Goal: Information Seeking & Learning: Learn about a topic

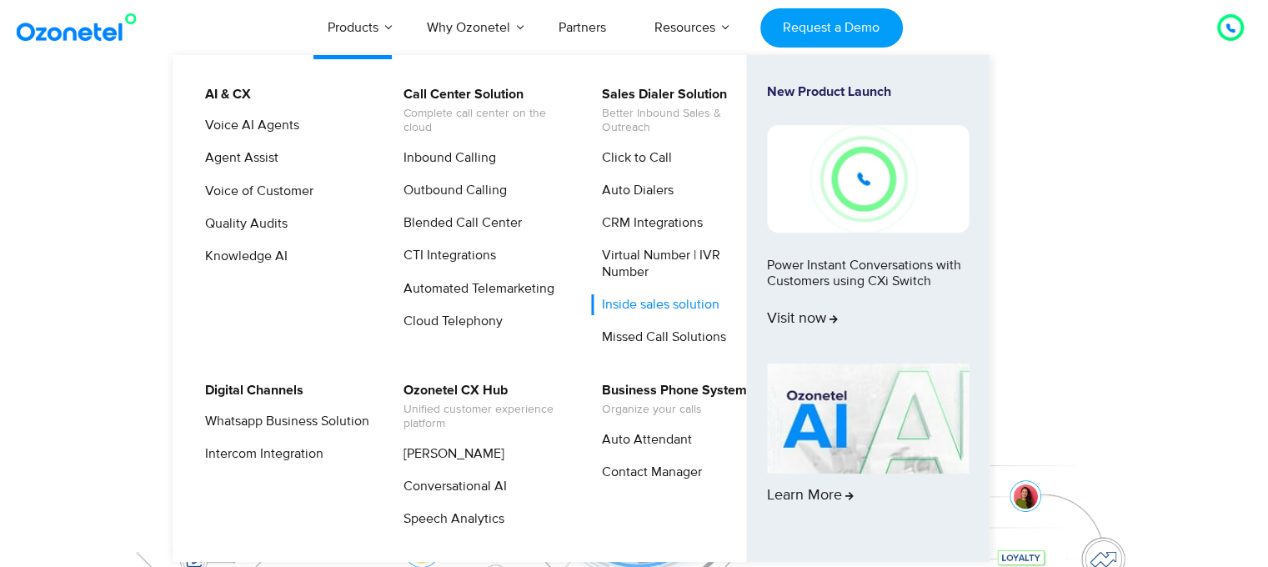
click at [664, 306] on link "Inside sales solution" at bounding box center [656, 304] width 131 height 21
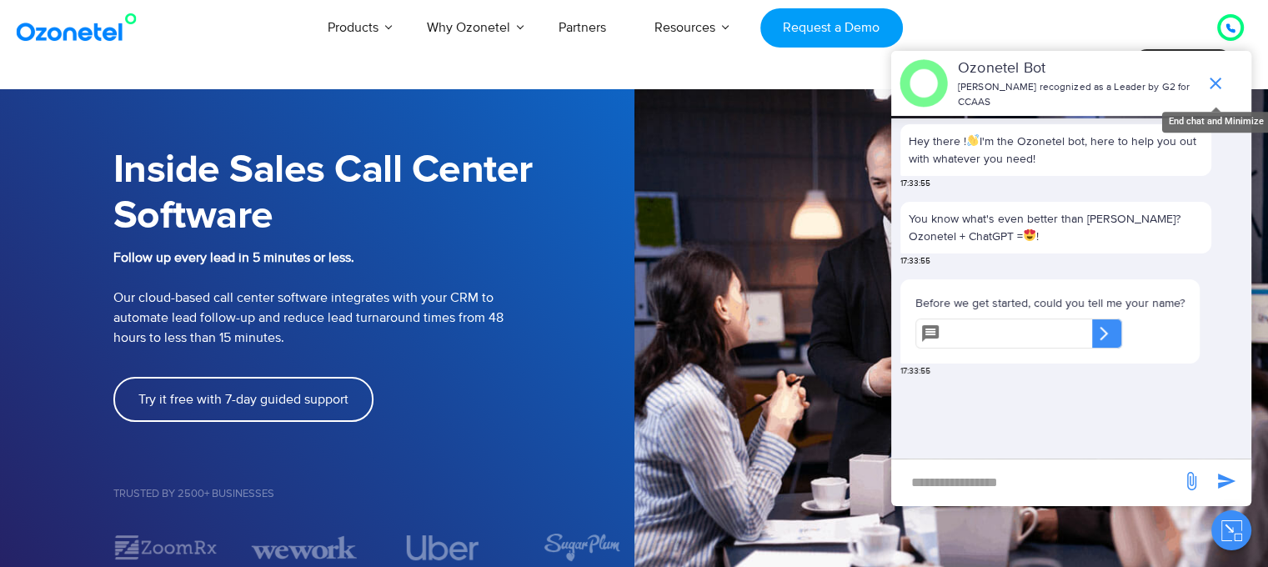
click at [1206, 76] on icon "end chat or minimize" at bounding box center [1216, 83] width 20 height 20
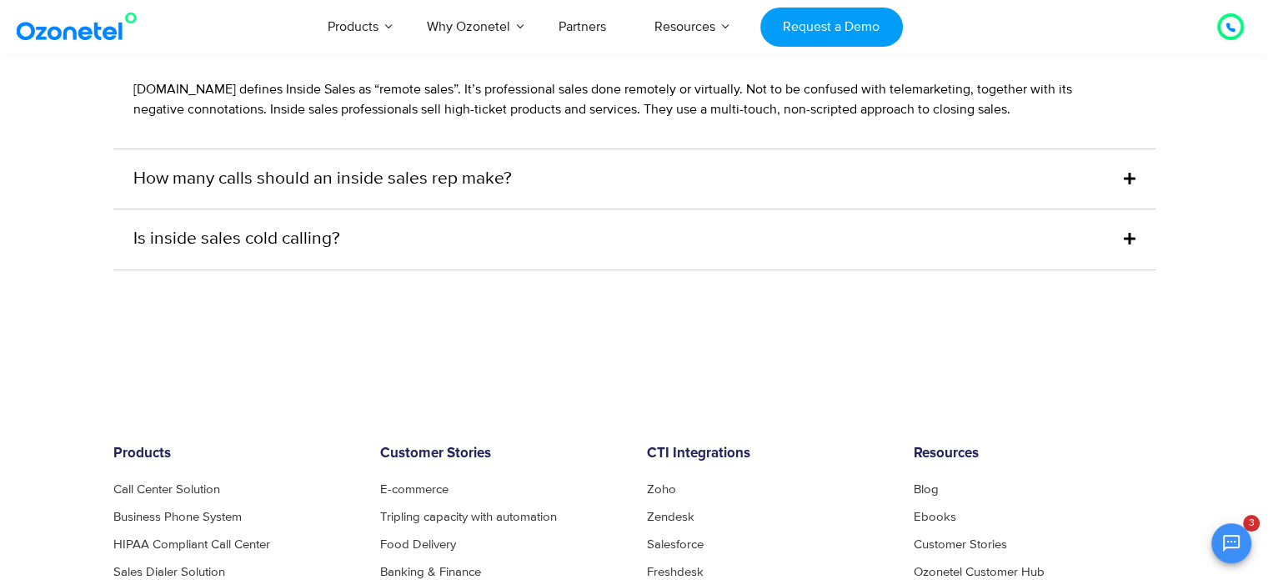
scroll to position [5503, 0]
click at [317, 226] on link "Is inside sales cold calling?" at bounding box center [236, 238] width 207 height 27
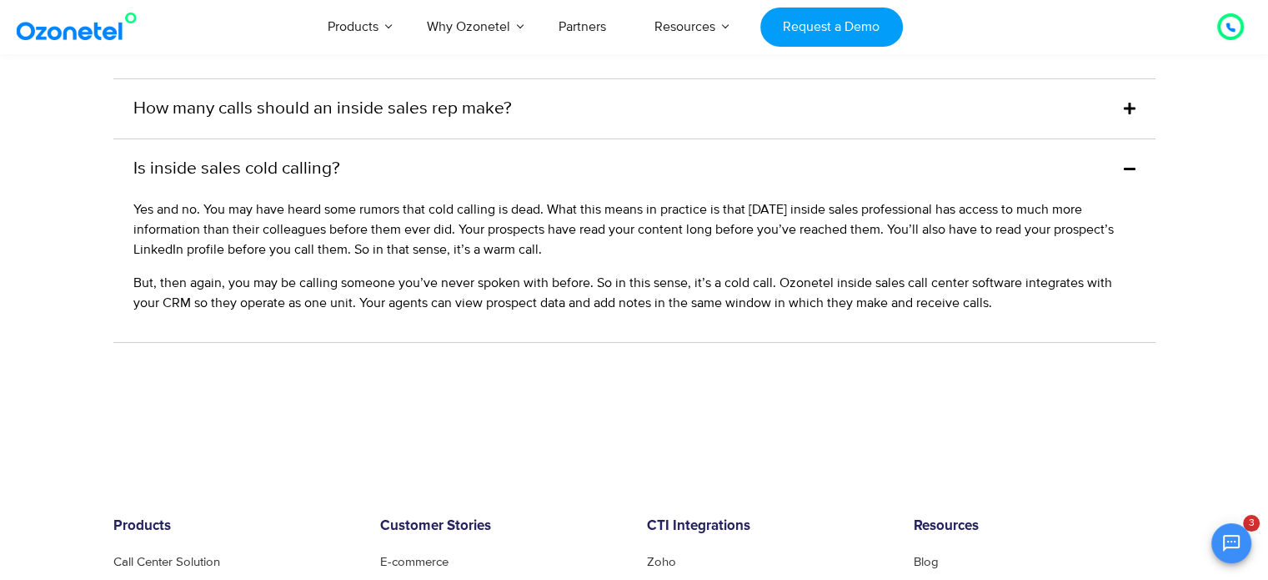
click at [317, 163] on link "Is inside sales cold calling?" at bounding box center [236, 169] width 207 height 27
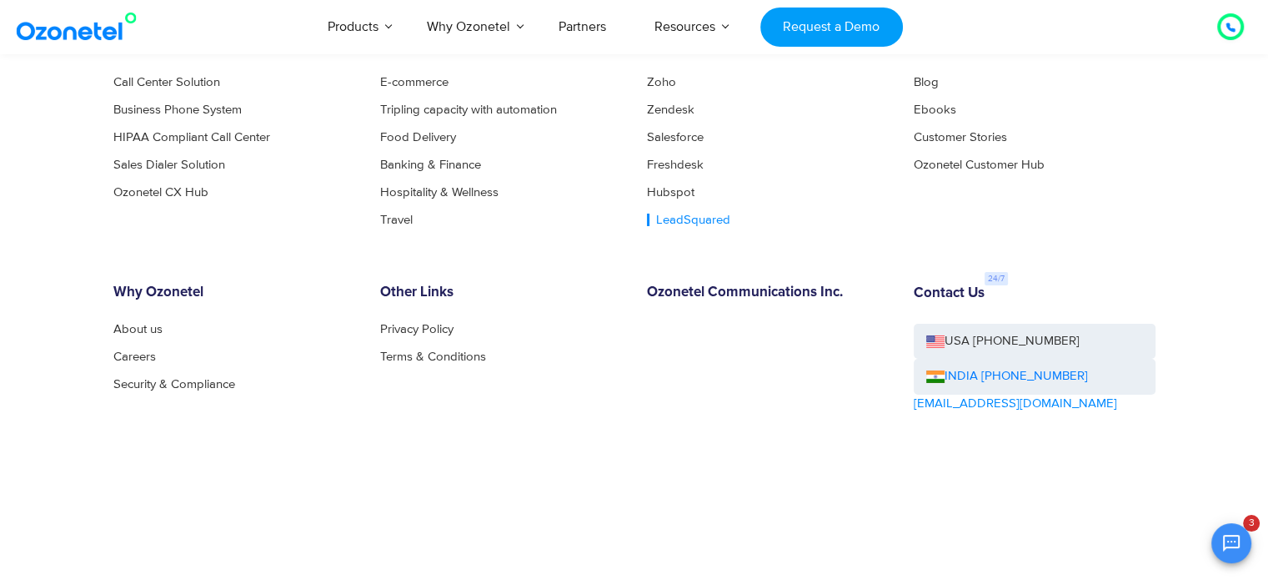
scroll to position [5900, 0]
